Goal: Task Accomplishment & Management: Manage account settings

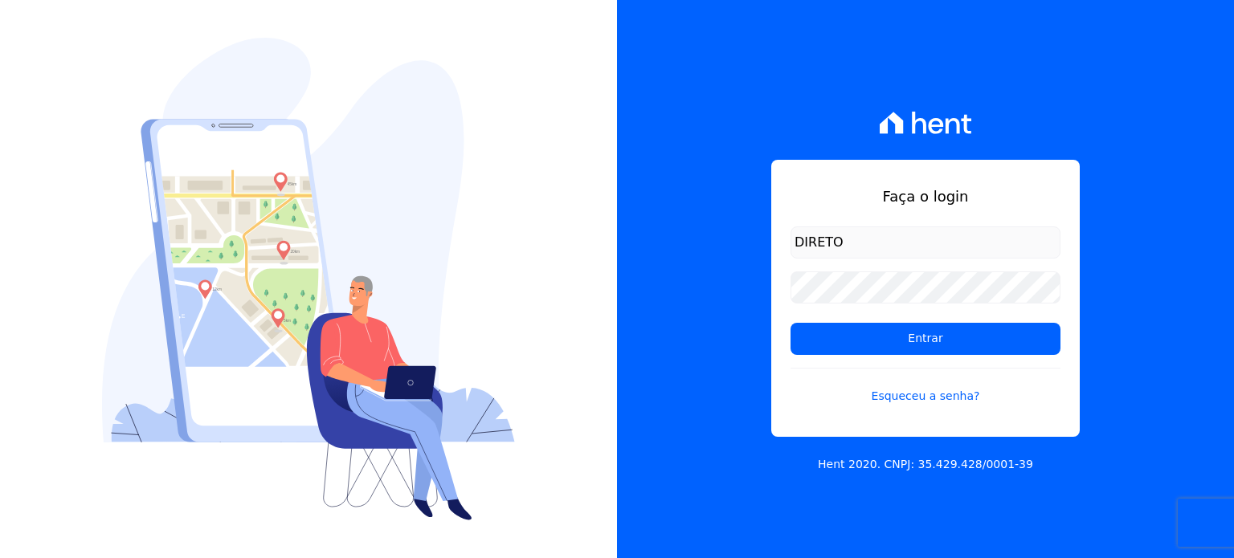
type input "[EMAIL_ADDRESS][DOMAIN_NAME]"
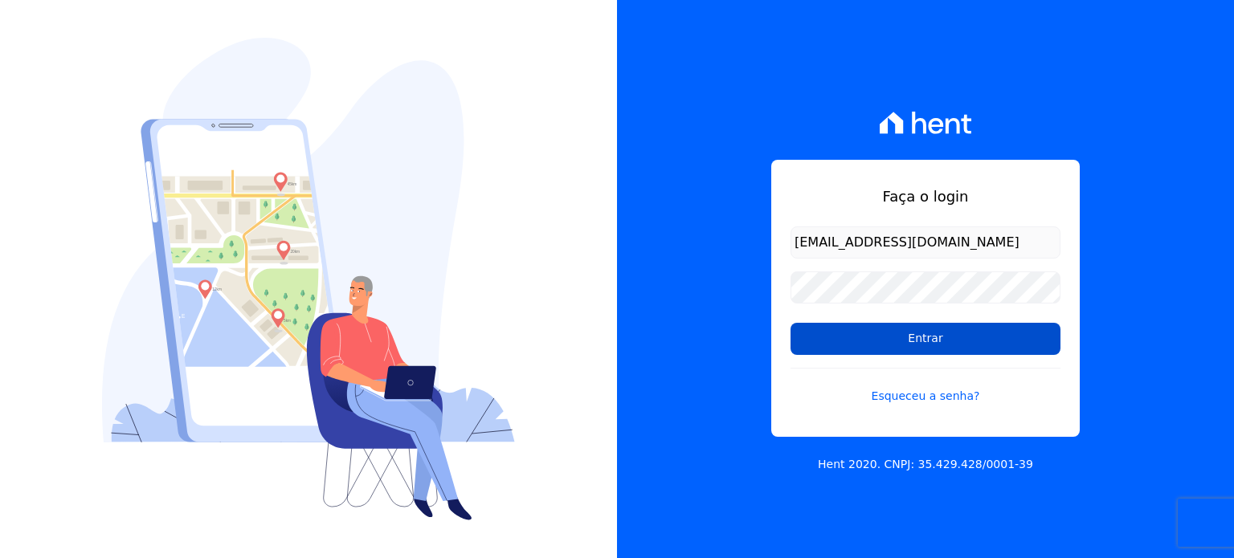
click at [862, 338] on input "Entrar" at bounding box center [926, 339] width 270 height 32
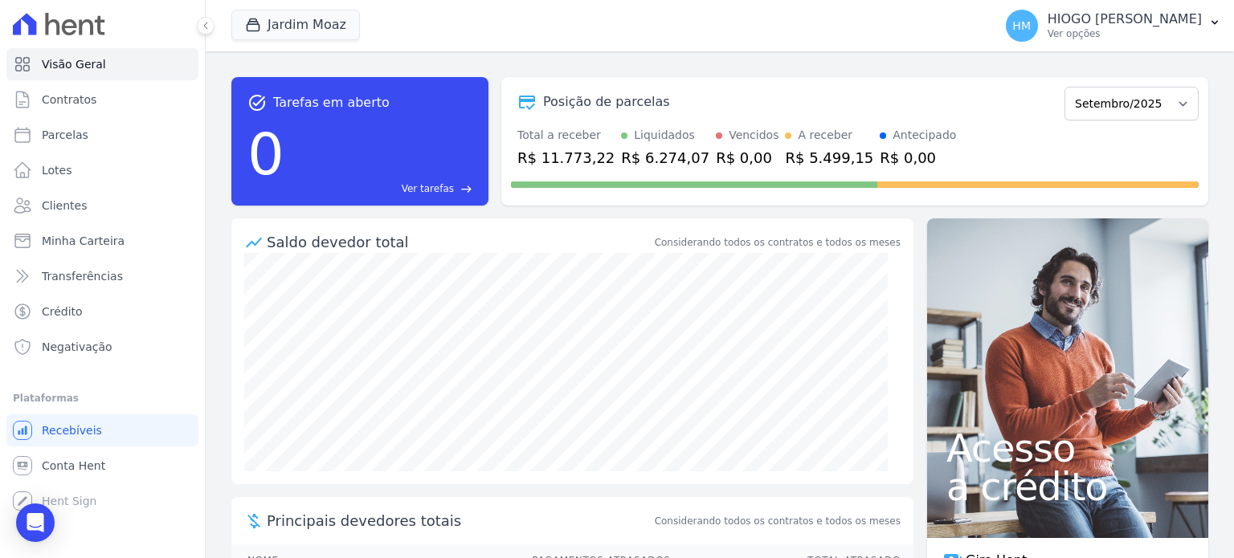
scroll to position [109, 0]
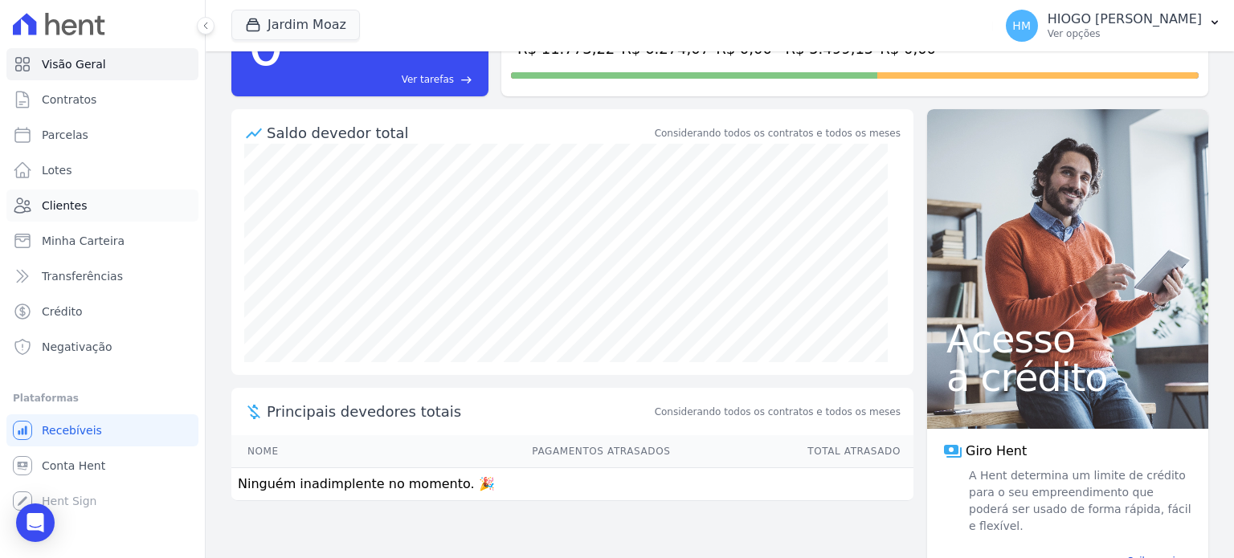
click at [64, 211] on span "Clientes" at bounding box center [64, 206] width 45 height 16
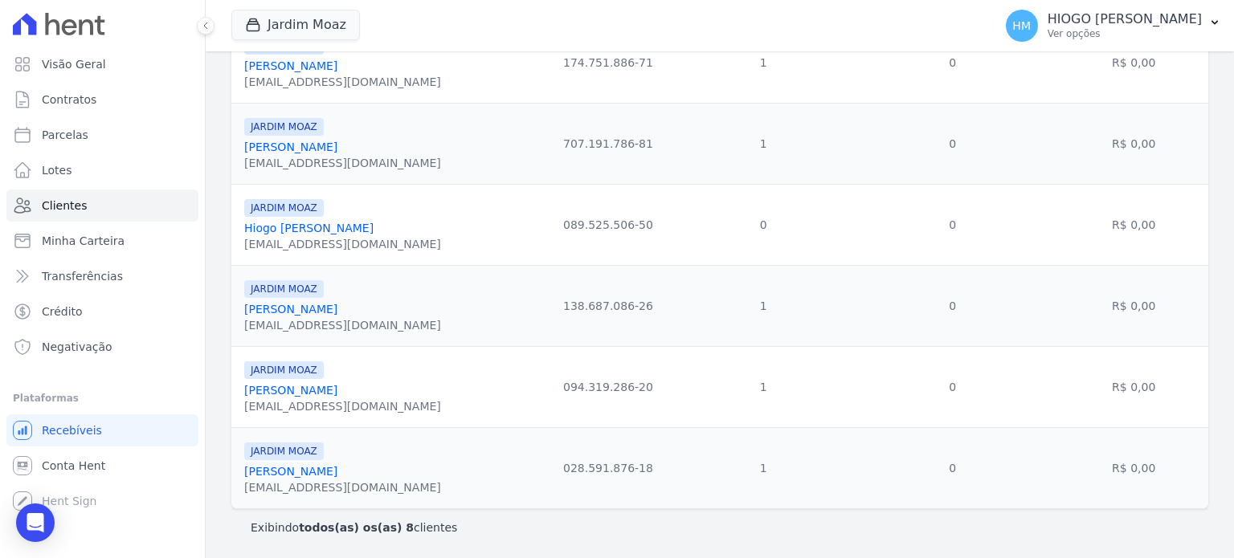
scroll to position [200, 0]
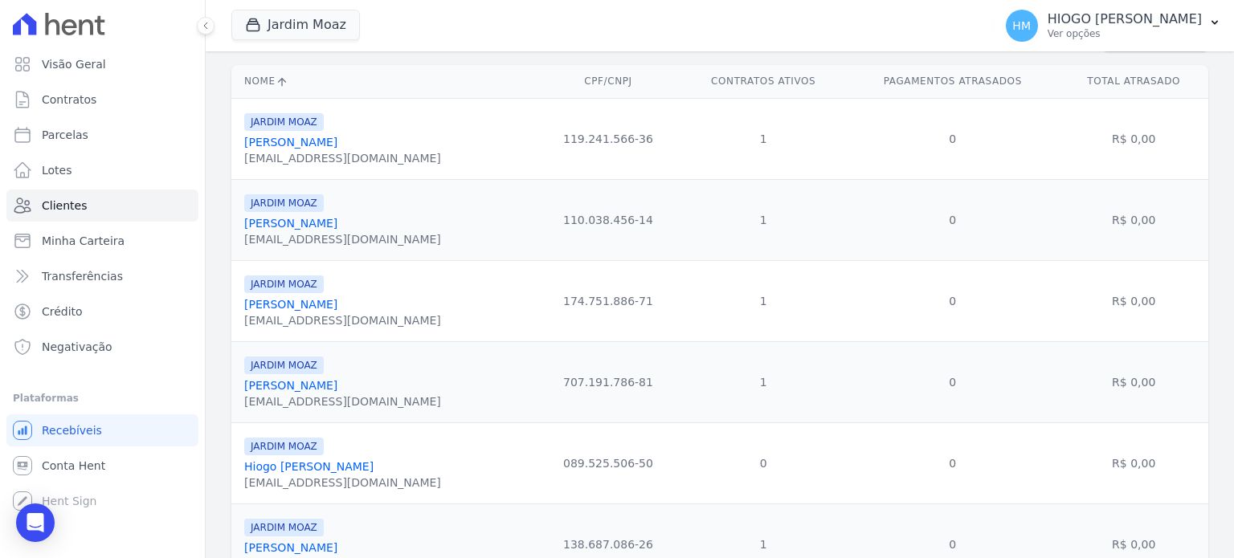
click at [312, 222] on link "Eliene Antunes De Lima" at bounding box center [290, 223] width 93 height 13
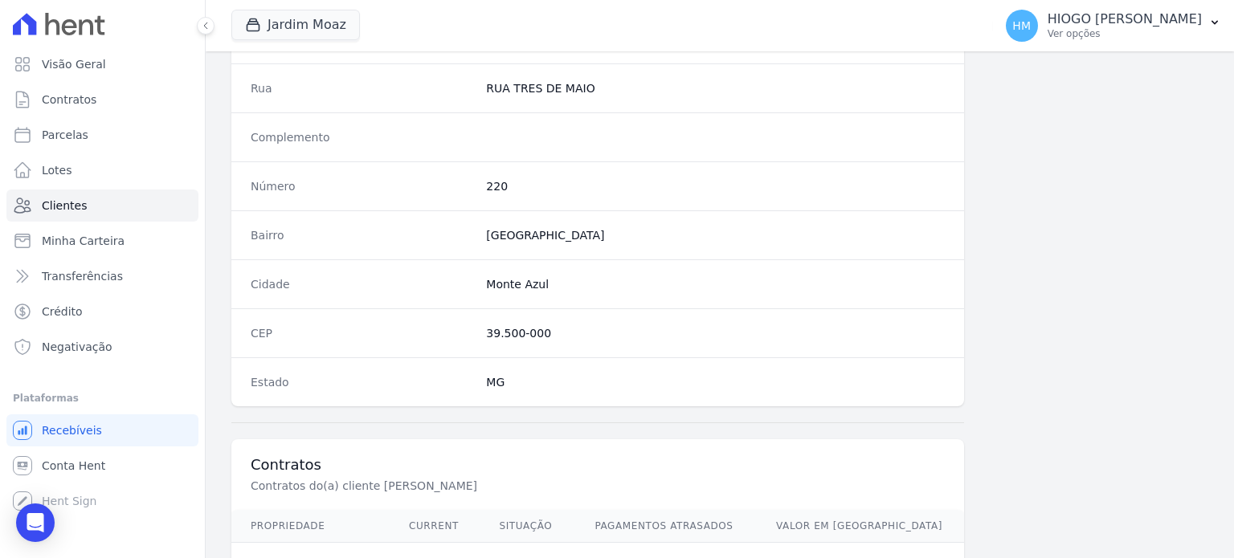
scroll to position [939, 0]
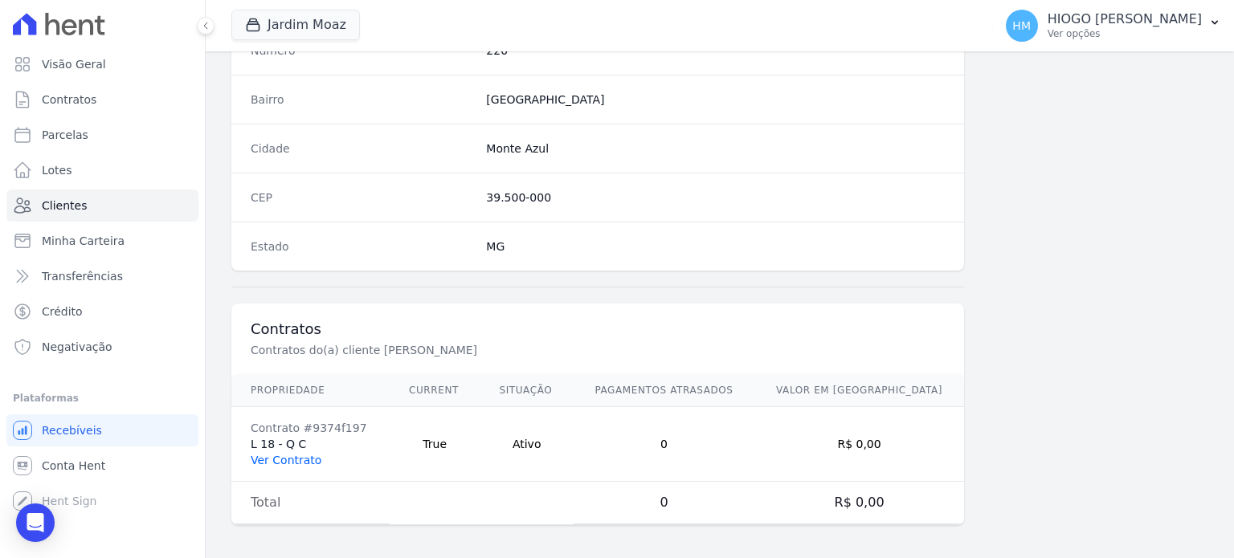
click at [267, 459] on link "Ver Contrato" at bounding box center [286, 460] width 71 height 13
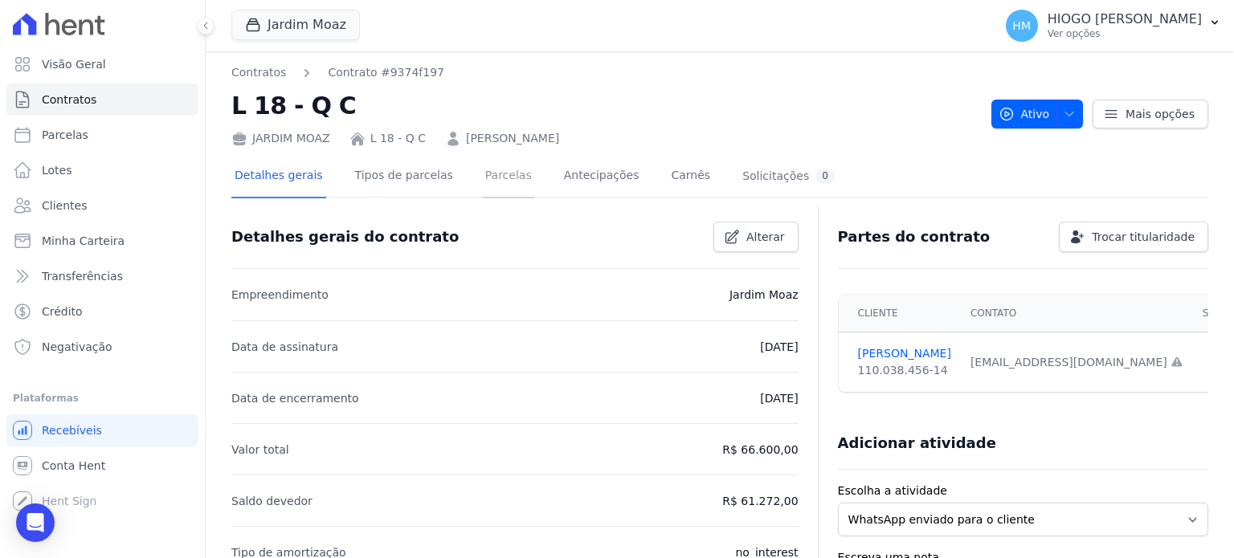
click at [485, 174] on link "Parcelas" at bounding box center [508, 177] width 53 height 43
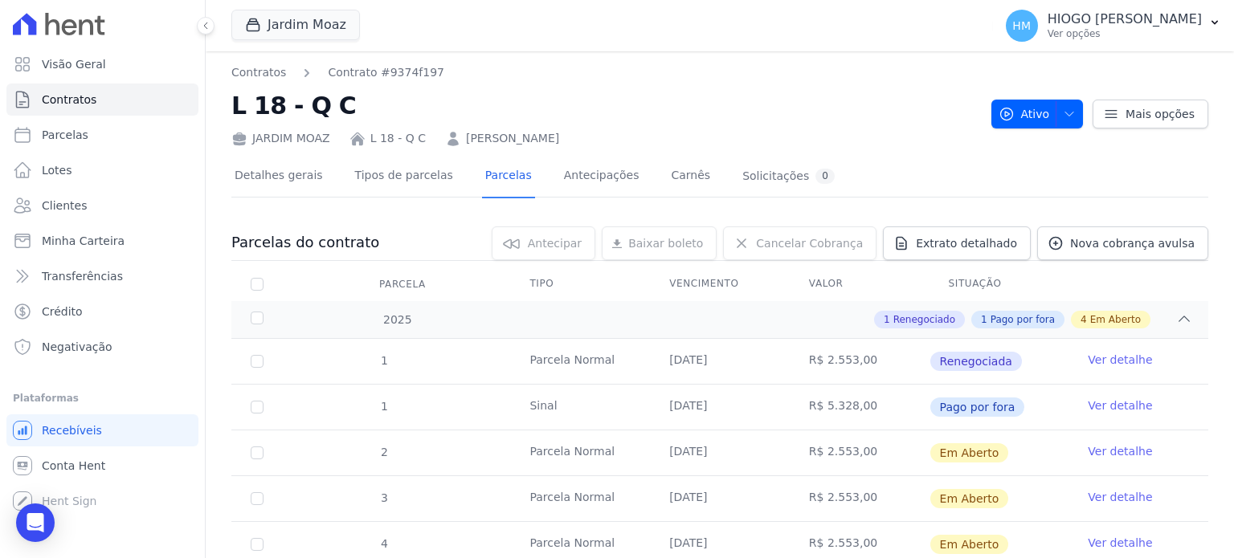
scroll to position [161, 0]
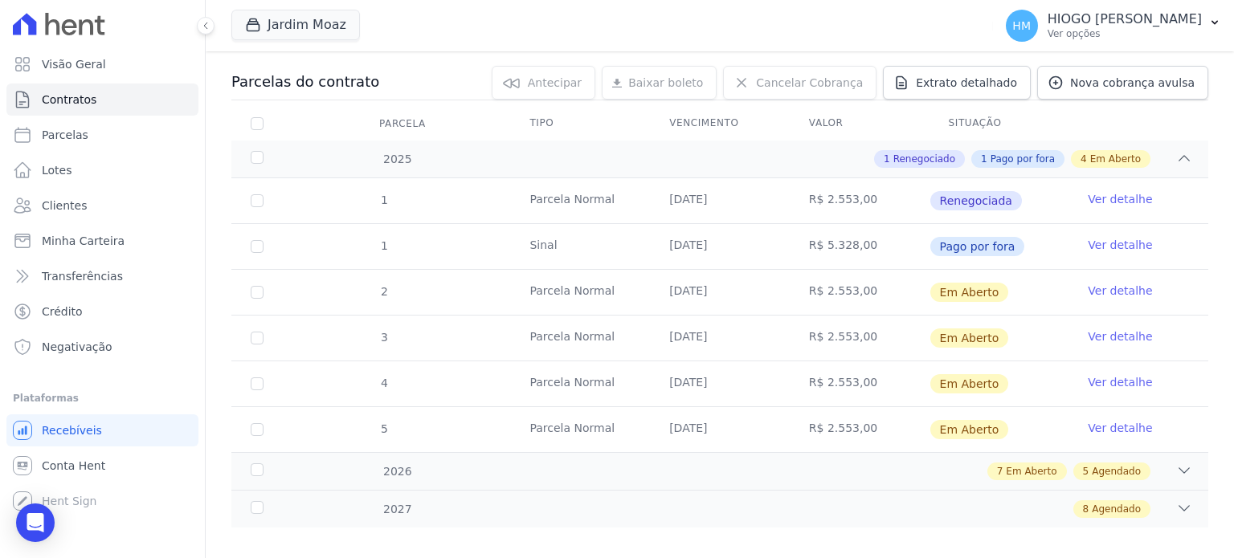
click at [1093, 288] on link "Ver detalhe" at bounding box center [1120, 291] width 64 height 16
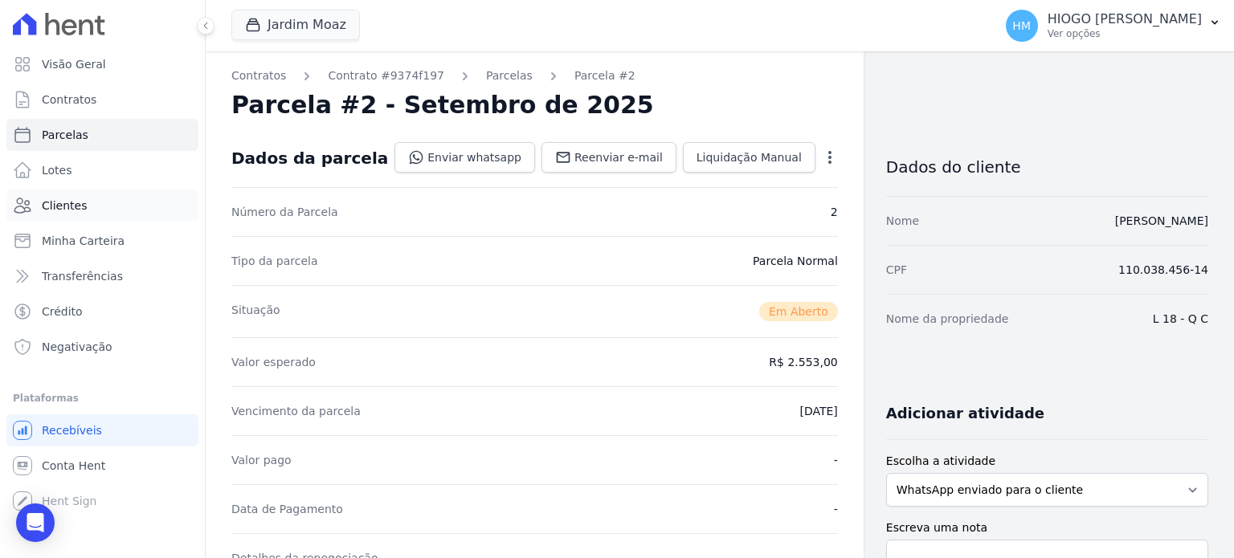
click at [76, 211] on span "Clientes" at bounding box center [64, 206] width 45 height 16
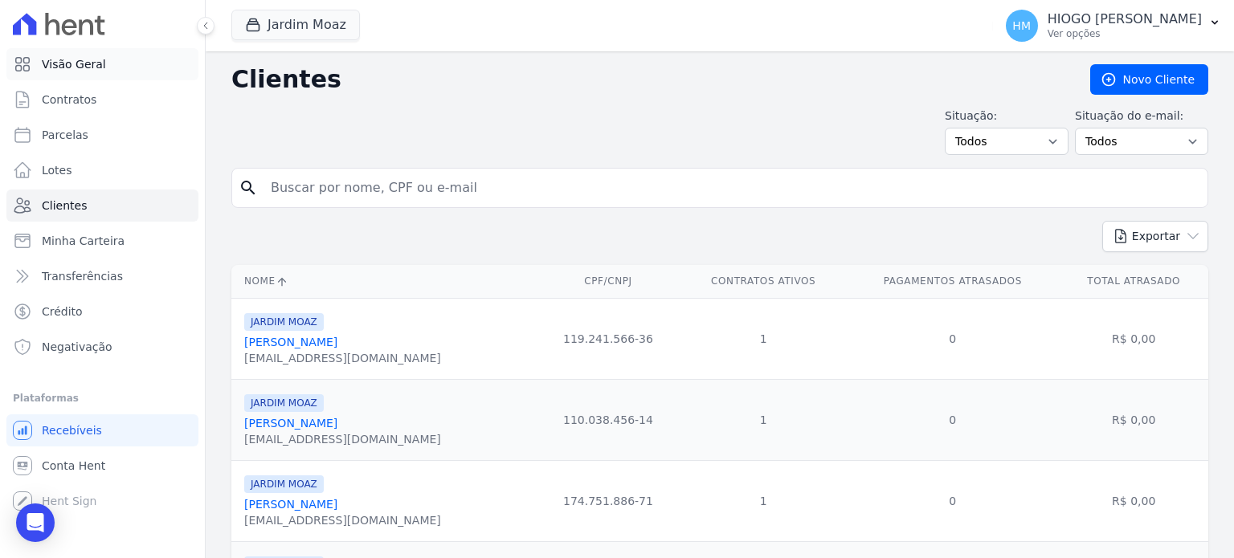
click at [106, 59] on link "Visão Geral" at bounding box center [102, 64] width 192 height 32
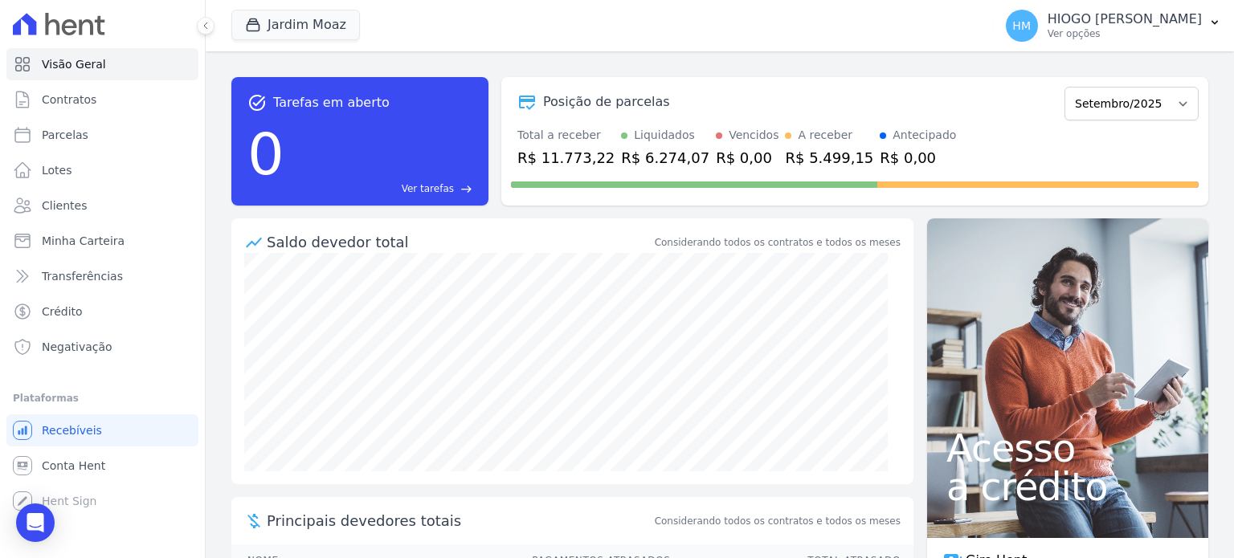
click at [639, 149] on div "R$ 6.274,07" at bounding box center [665, 158] width 88 height 22
click at [741, 133] on div "Vencidos" at bounding box center [754, 135] width 50 height 17
click at [796, 155] on div "R$ 5.499,15" at bounding box center [829, 158] width 88 height 22
click at [69, 315] on span "Crédito" at bounding box center [62, 312] width 41 height 16
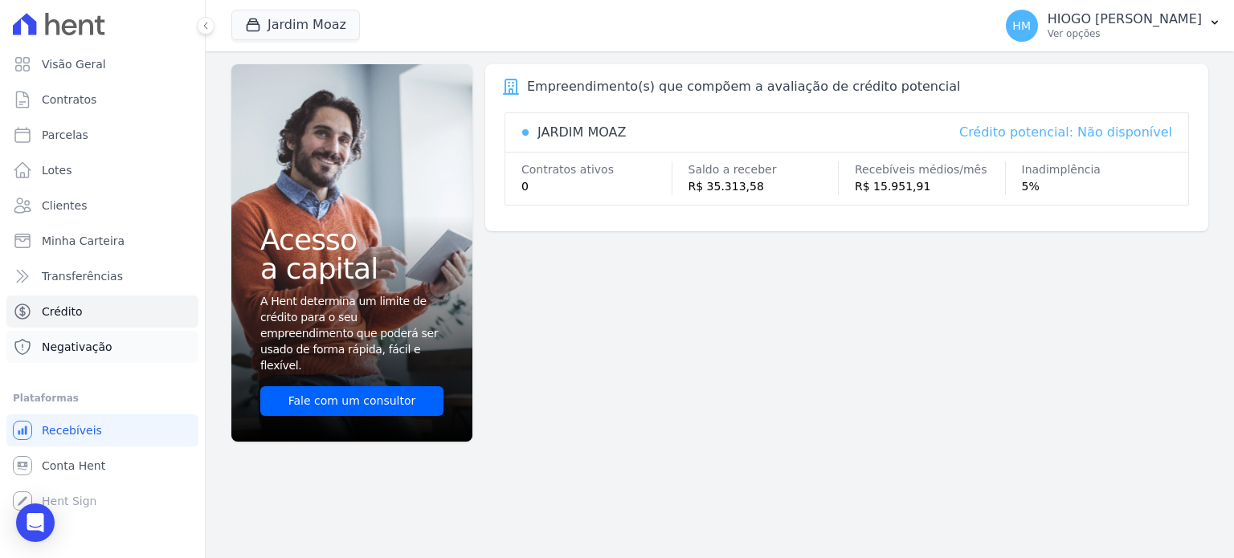
click at [51, 349] on span "Negativação" at bounding box center [77, 347] width 71 height 16
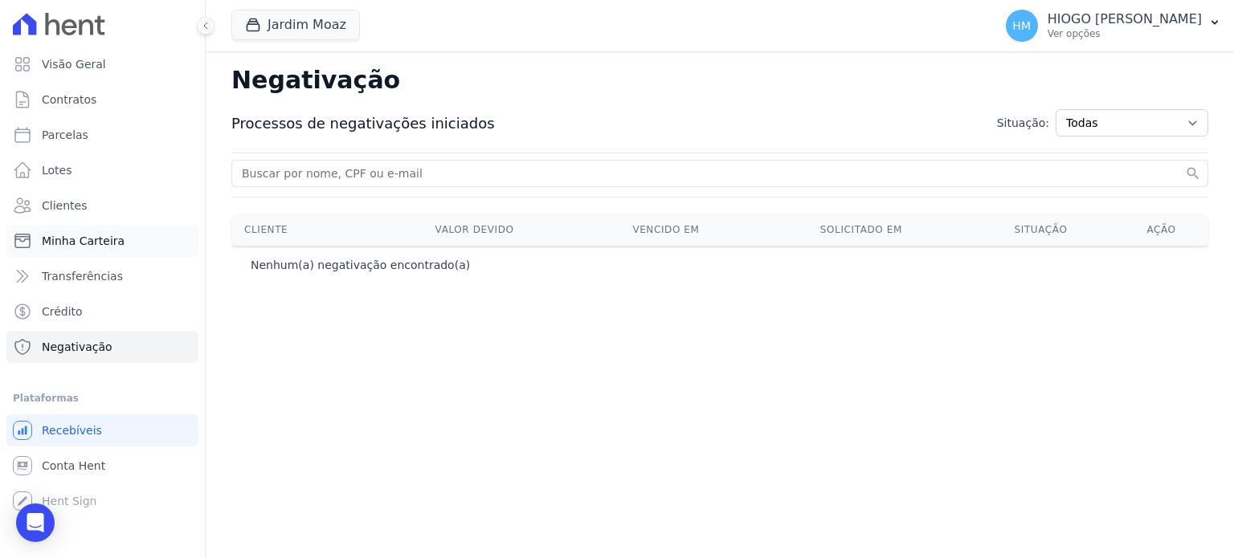
click at [58, 250] on link "Minha Carteira" at bounding box center [102, 241] width 192 height 32
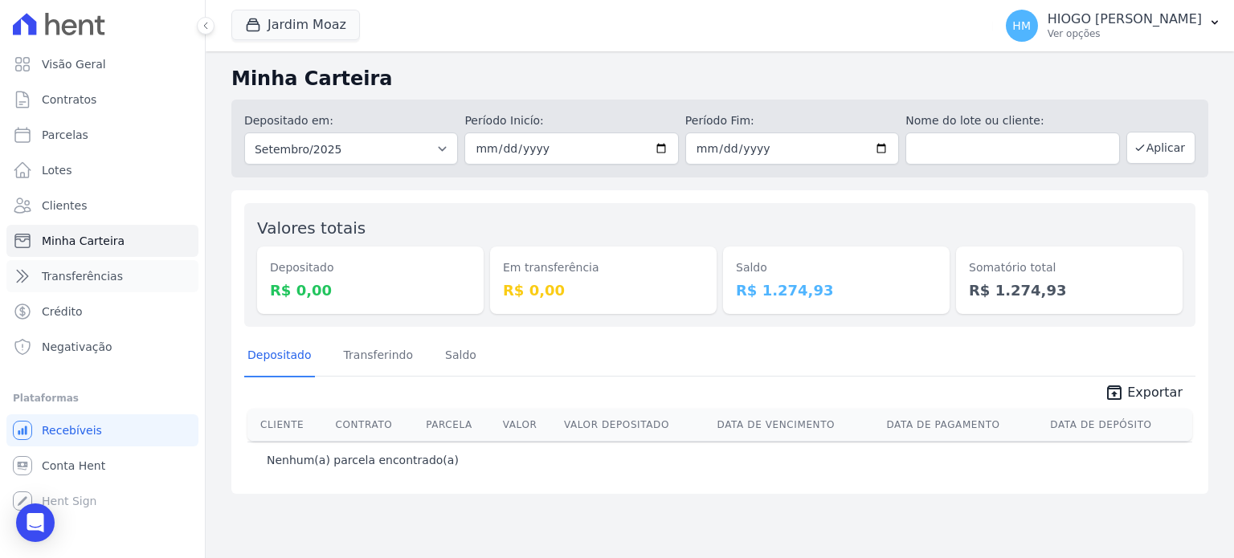
click at [62, 276] on span "Transferências" at bounding box center [82, 276] width 81 height 16
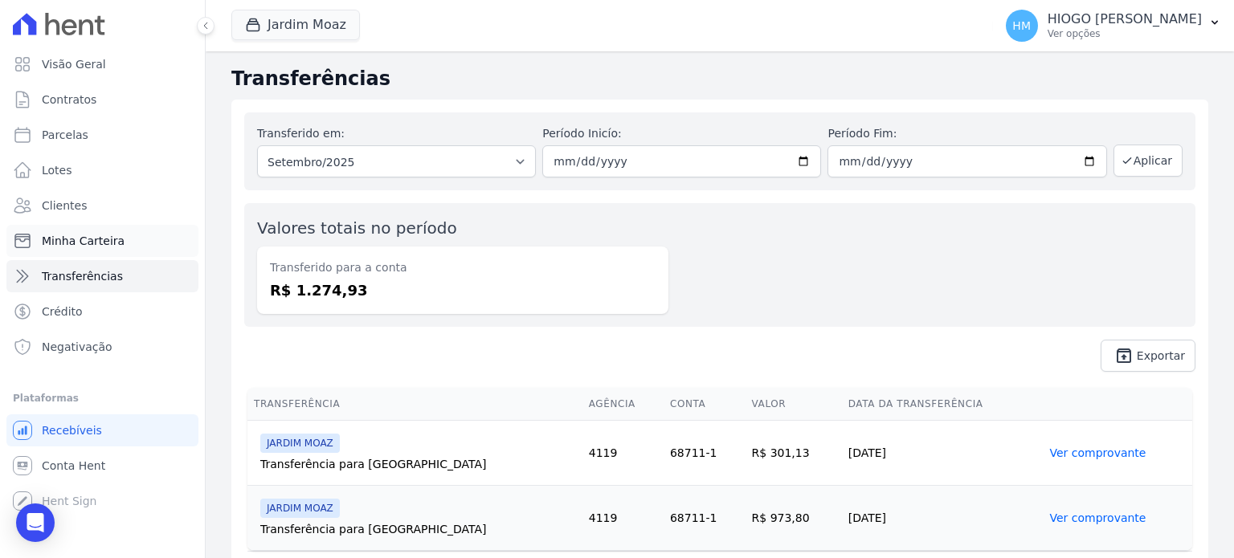
click at [76, 247] on span "Minha Carteira" at bounding box center [83, 241] width 83 height 16
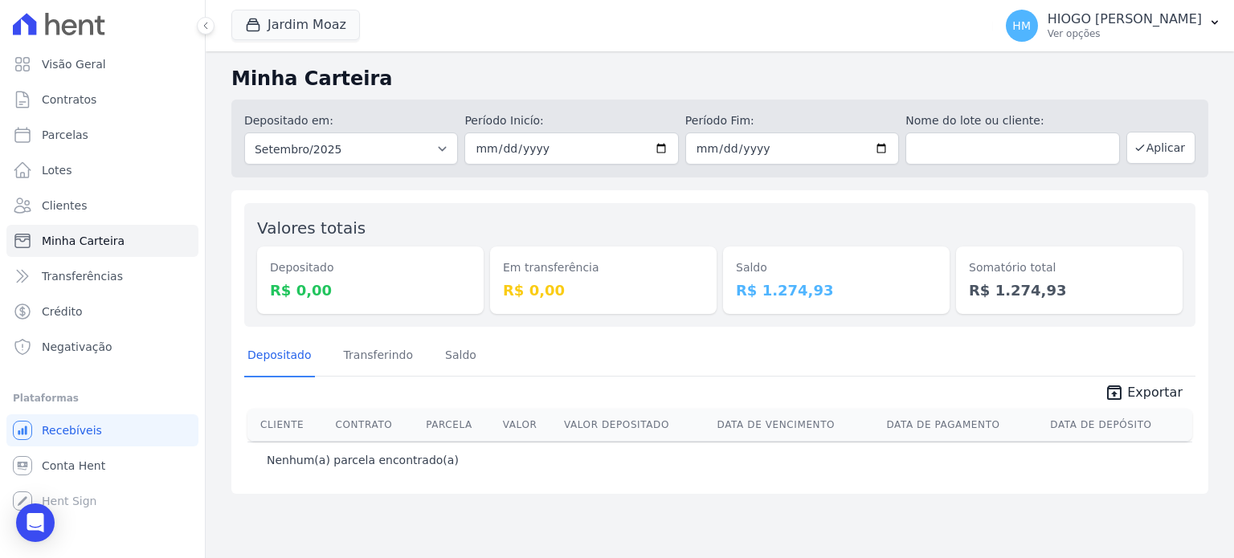
click at [408, 357] on div "Depositado Transferindo Saldo" at bounding box center [361, 357] width 235 height 42
click at [398, 354] on link "Transferindo" at bounding box center [379, 357] width 76 height 42
click at [444, 350] on link "Saldo" at bounding box center [461, 357] width 38 height 42
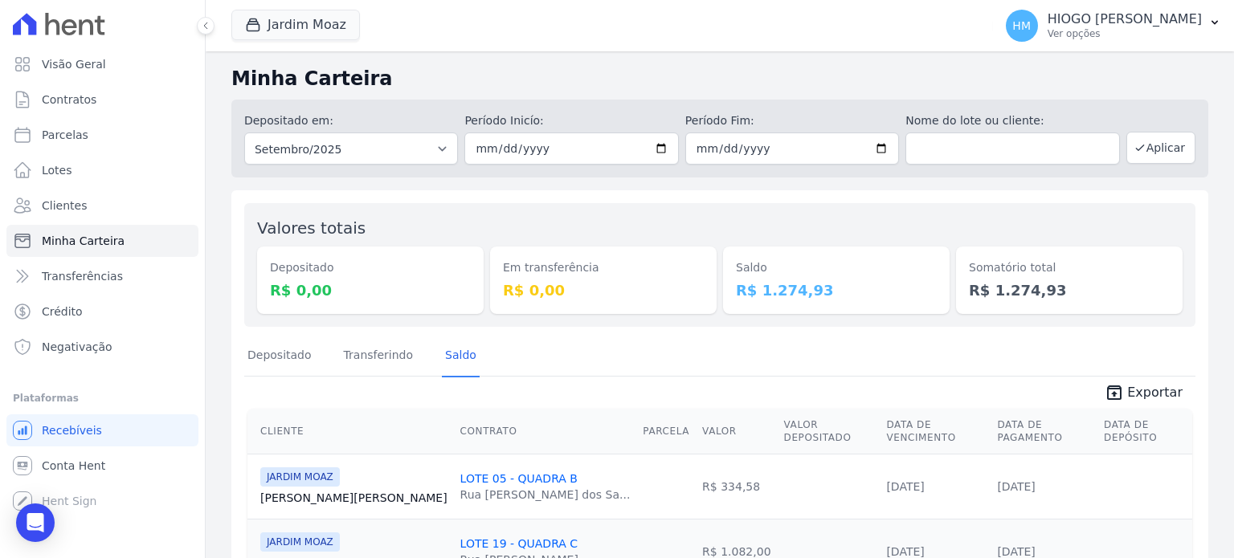
scroll to position [77, 0]
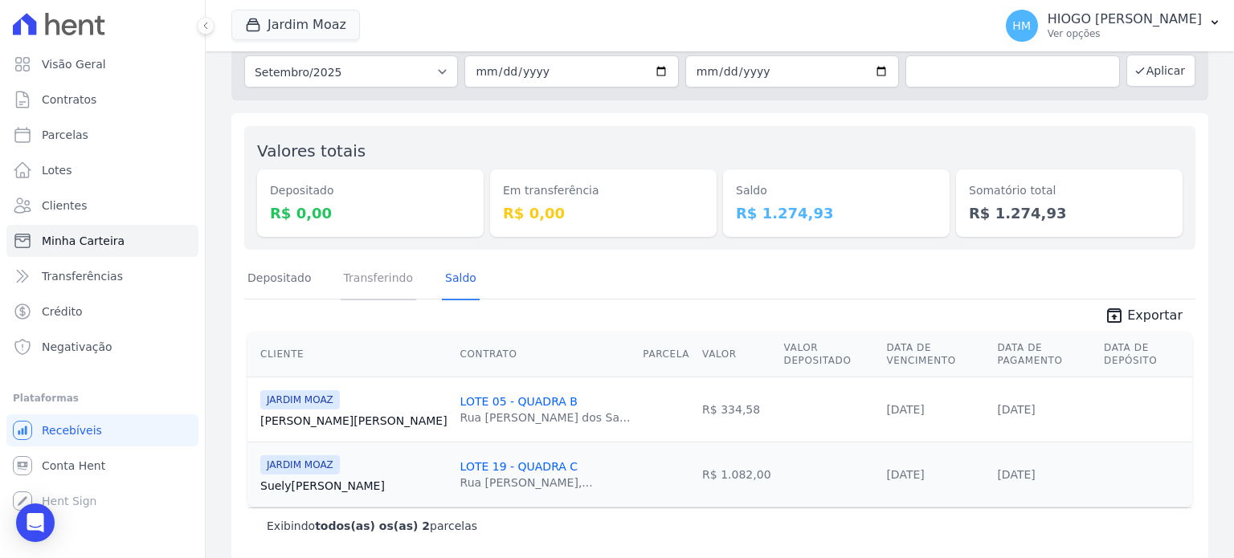
click at [376, 282] on link "Transferindo" at bounding box center [379, 280] width 76 height 42
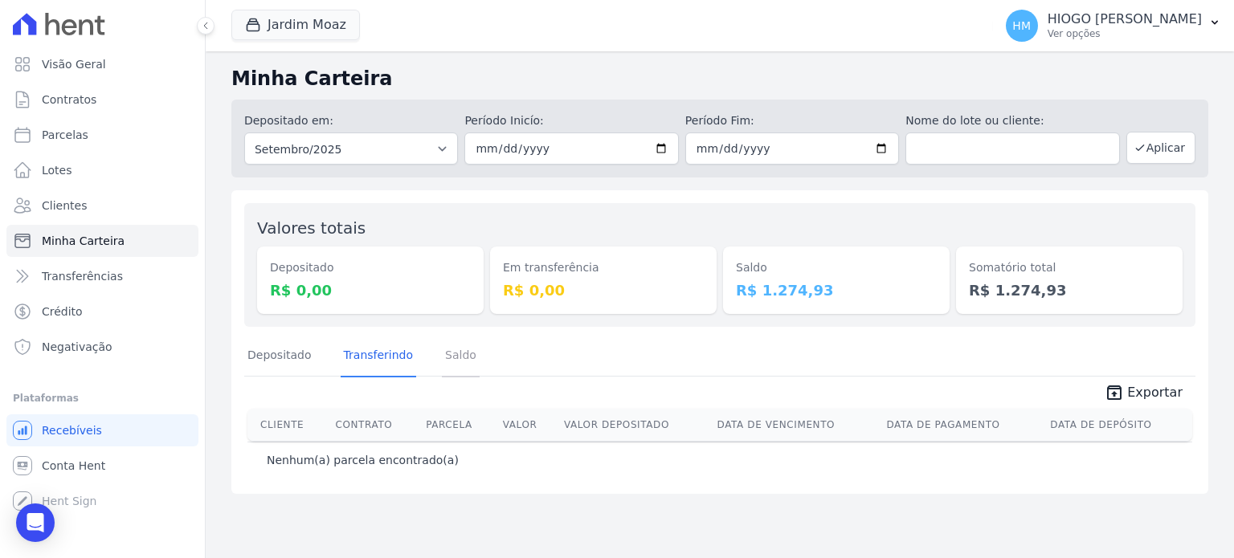
click at [442, 357] on link "Saldo" at bounding box center [461, 357] width 38 height 42
